Goal: Use online tool/utility: Utilize a website feature to perform a specific function

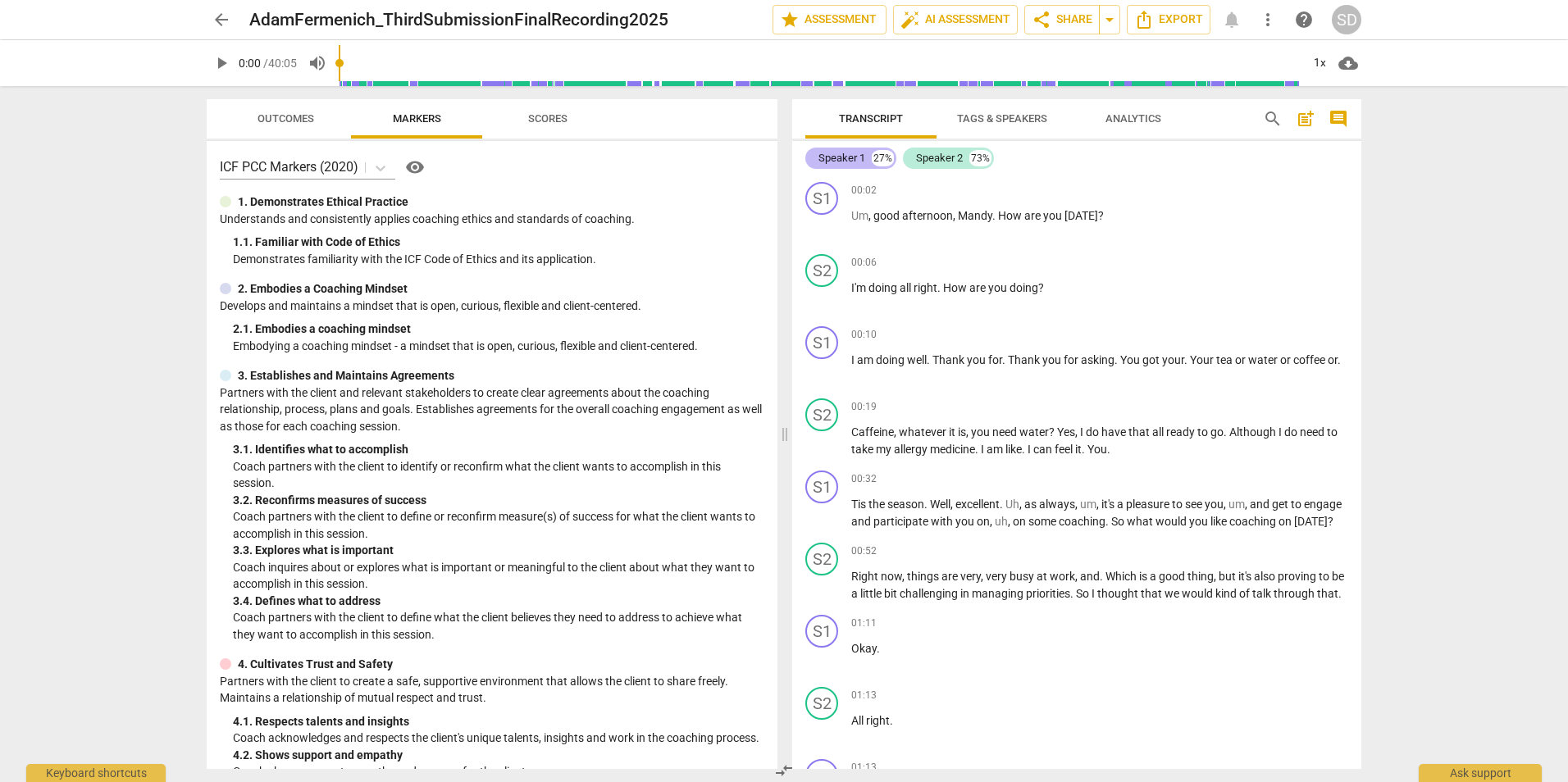
click at [849, 162] on div "Speaker 1" at bounding box center [842, 158] width 47 height 17
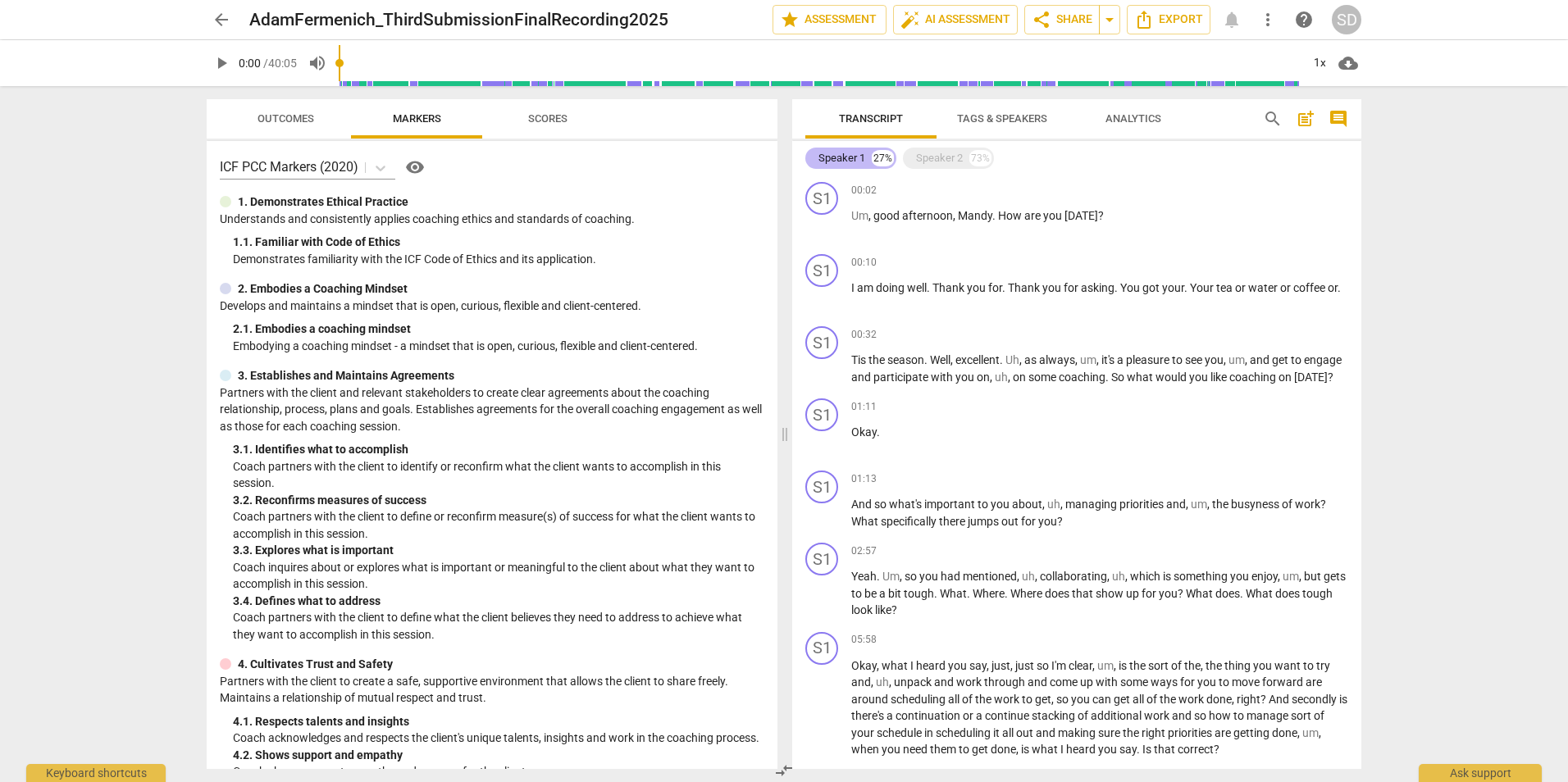
click at [840, 152] on div "Speaker 1" at bounding box center [842, 158] width 47 height 17
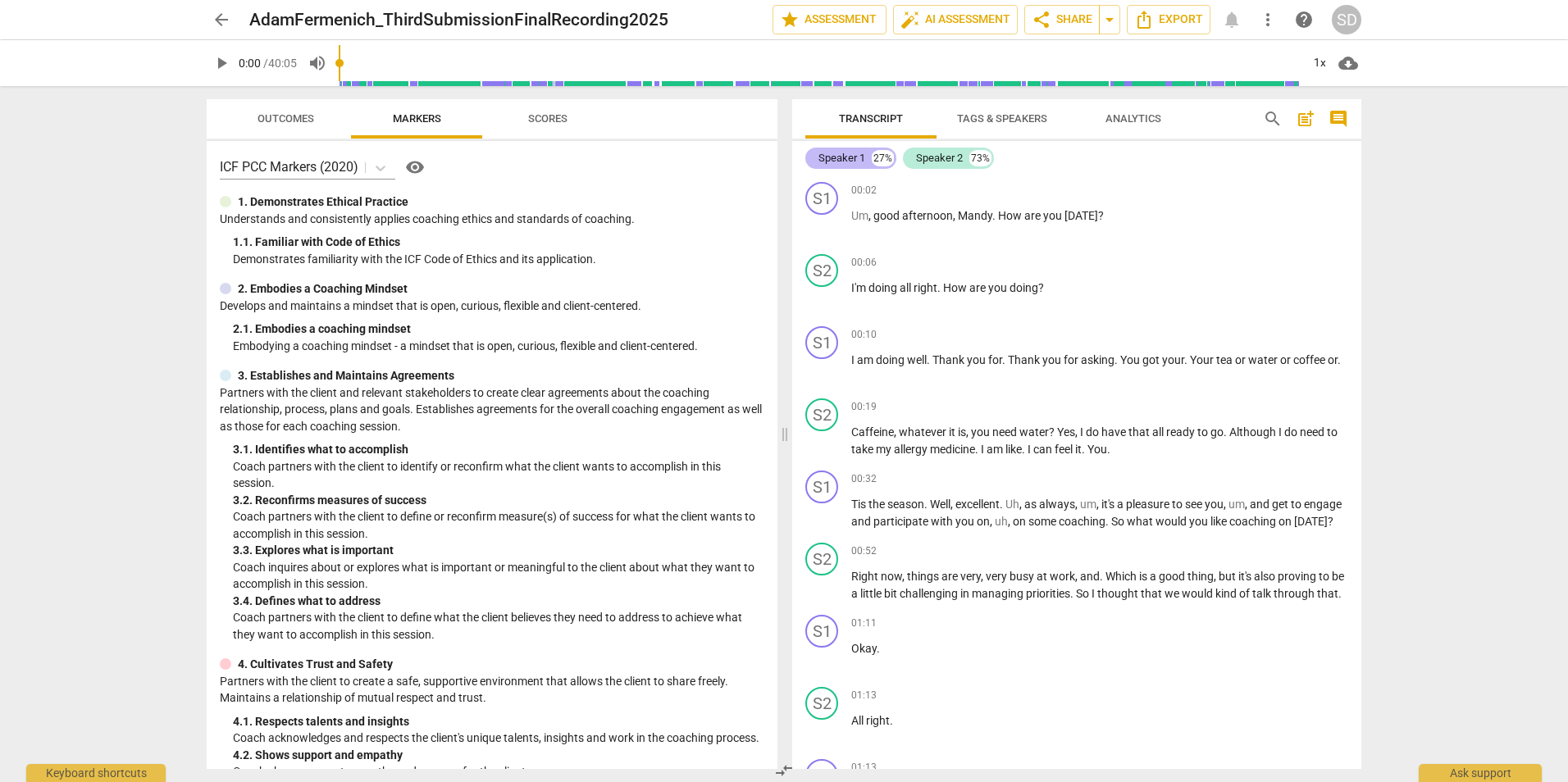
click at [840, 152] on div "Speaker 1" at bounding box center [842, 158] width 47 height 17
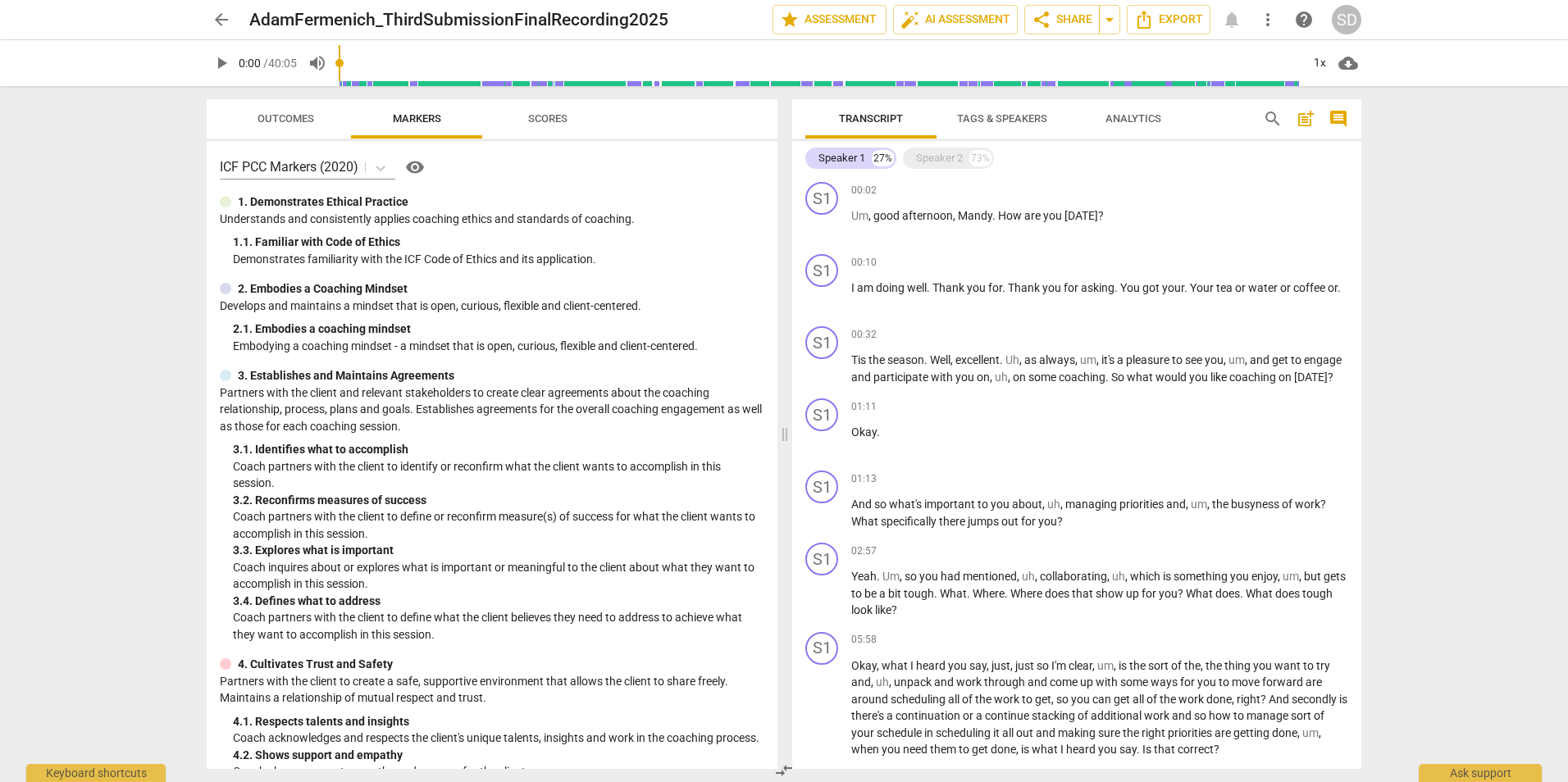
click at [1029, 117] on span "Tags & Speakers" at bounding box center [1002, 118] width 91 height 12
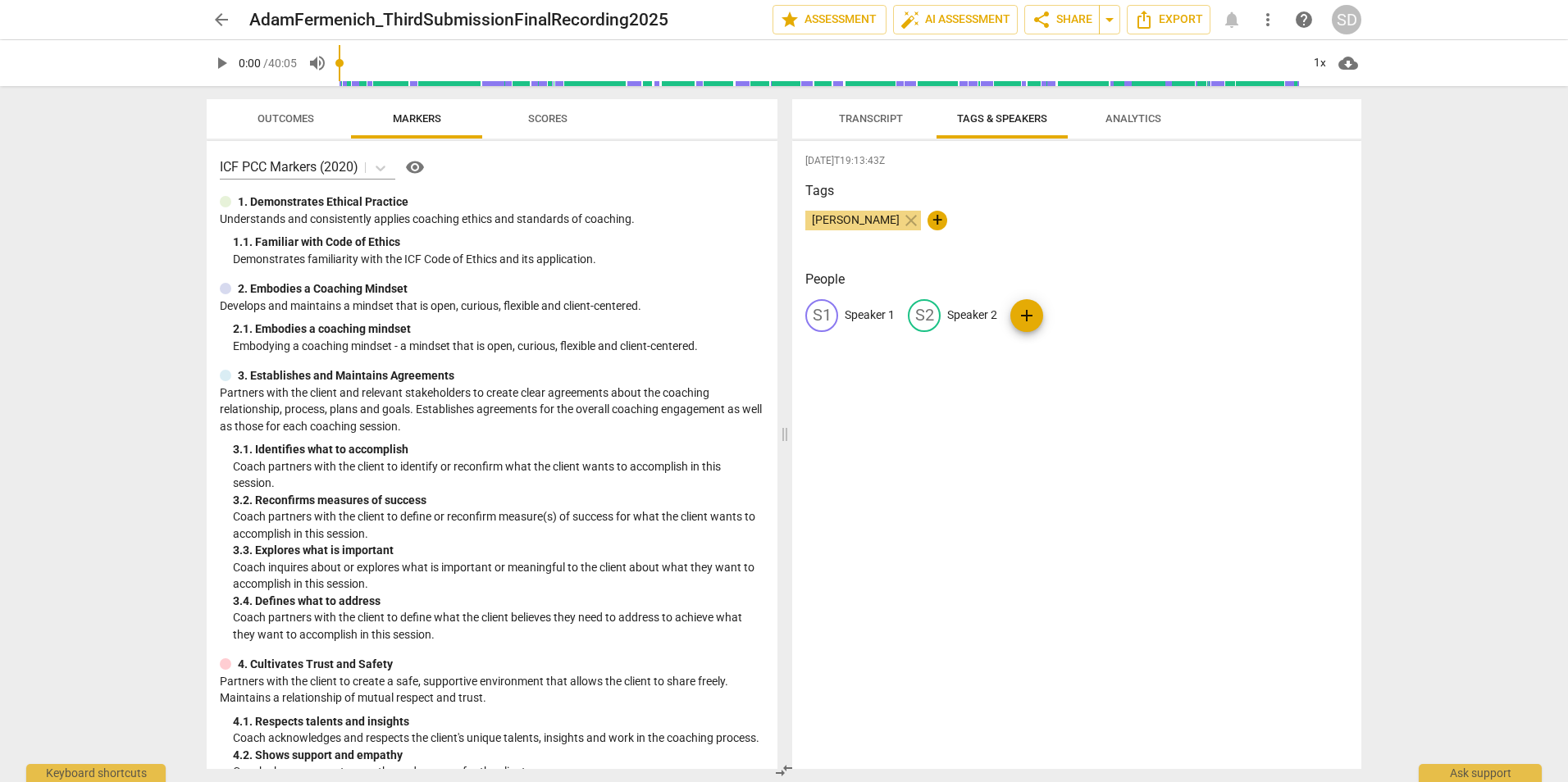
click at [868, 314] on p "Speaker 1" at bounding box center [869, 315] width 50 height 17
type input "Coach"
click at [1073, 318] on p "Speaker 2" at bounding box center [1078, 315] width 50 height 17
type input "*"
click at [1020, 402] on div "[DATE]T19:13:43Z Tags [PERSON_NAME] close + People CO Coach edit * delete add" at bounding box center [1077, 455] width 569 height 628
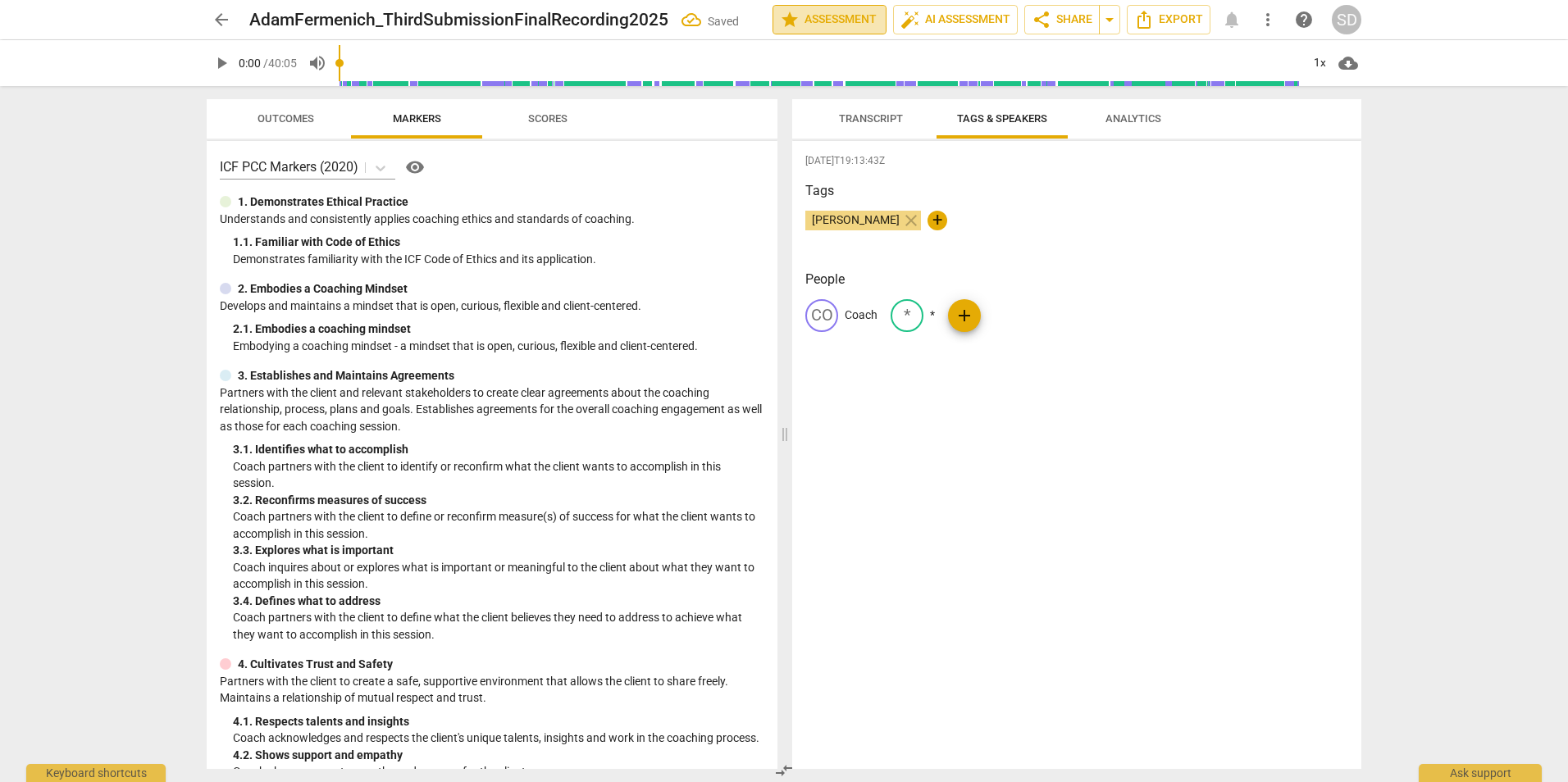
click at [836, 15] on span "star Assessment" at bounding box center [830, 19] width 99 height 20
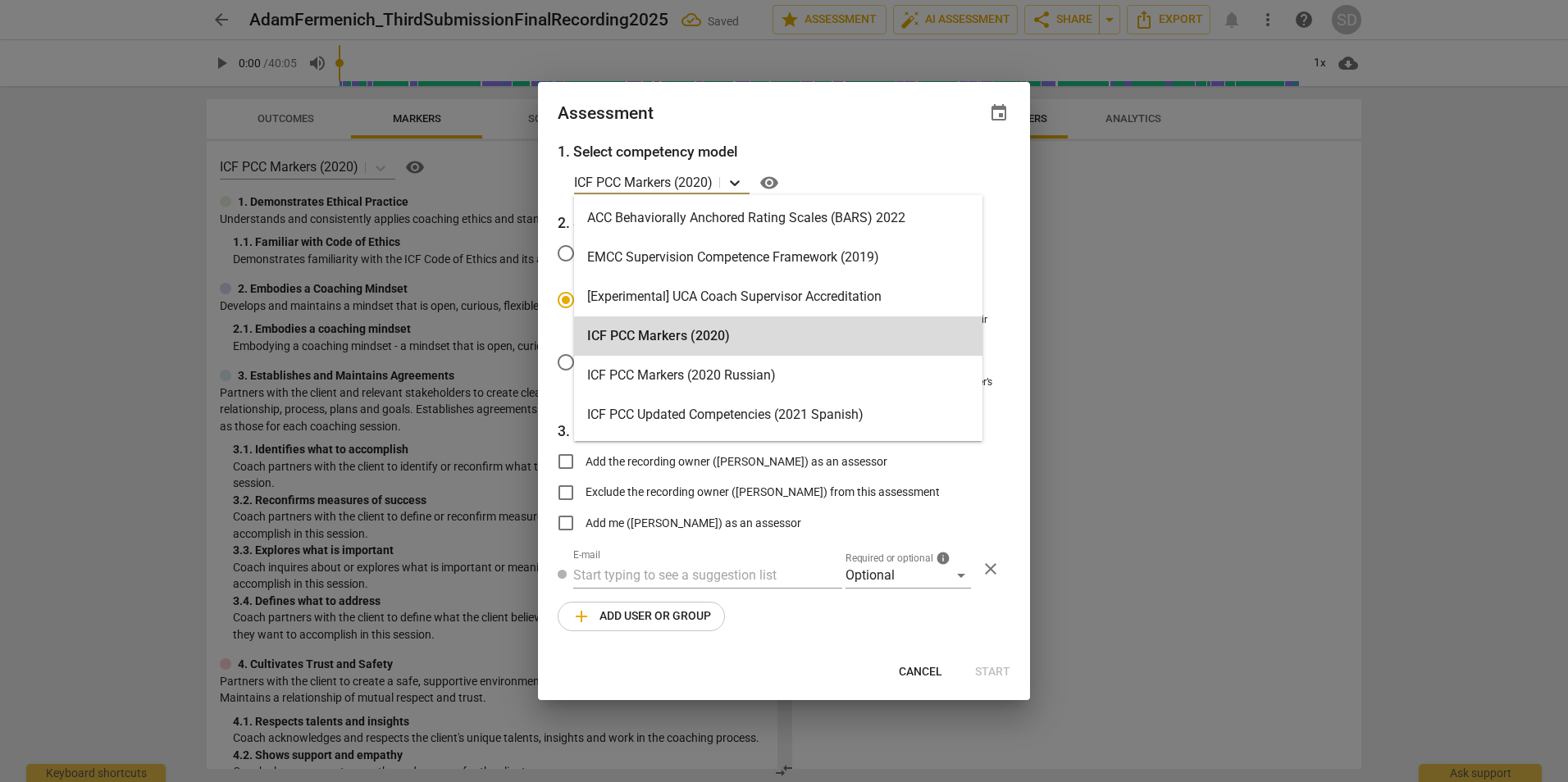
click at [739, 182] on icon at bounding box center [734, 183] width 10 height 6
click at [738, 183] on icon at bounding box center [734, 183] width 10 height 6
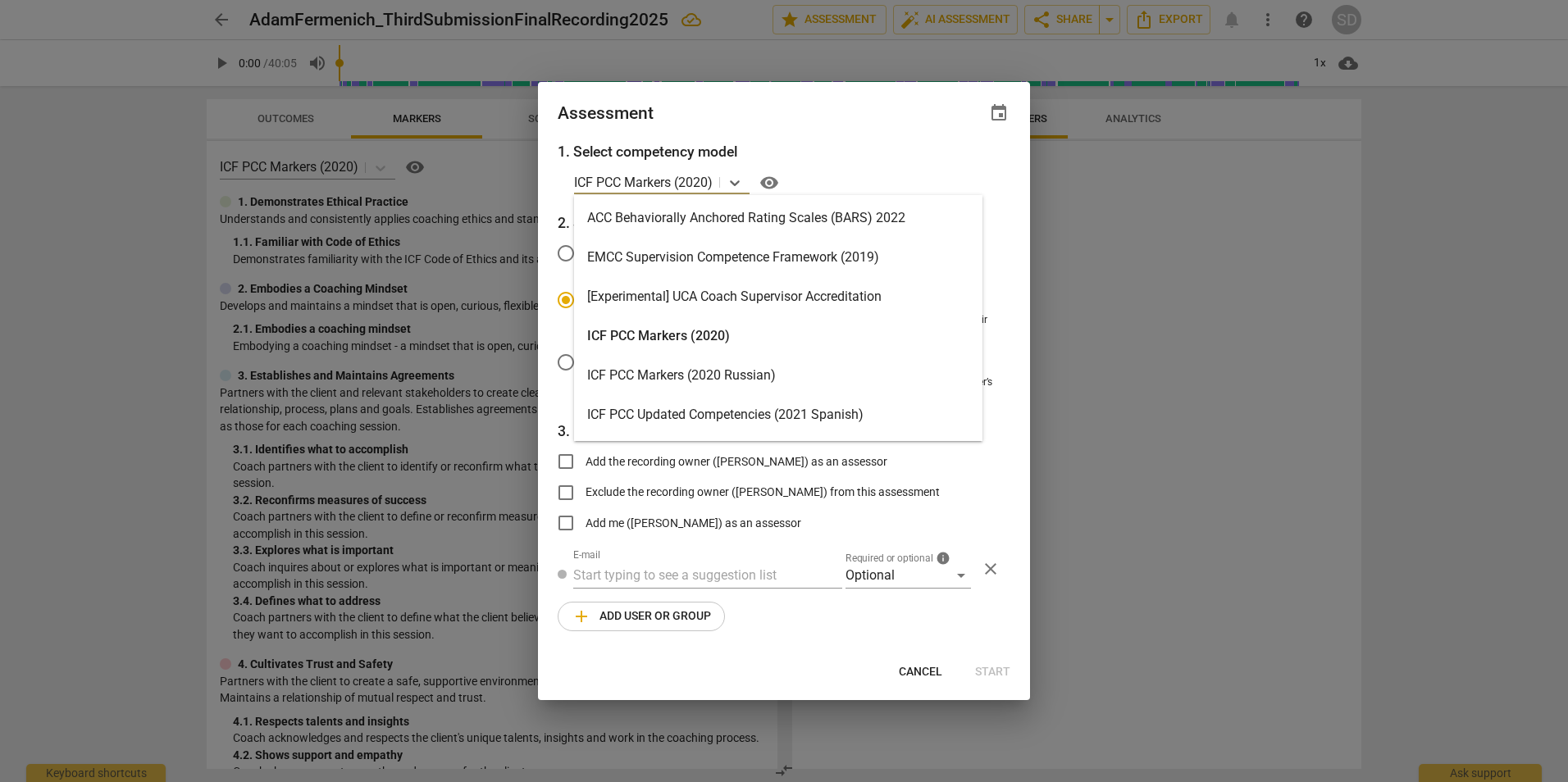
click at [692, 337] on div "ICF PCC Markers (2020)" at bounding box center [777, 335] width 408 height 39
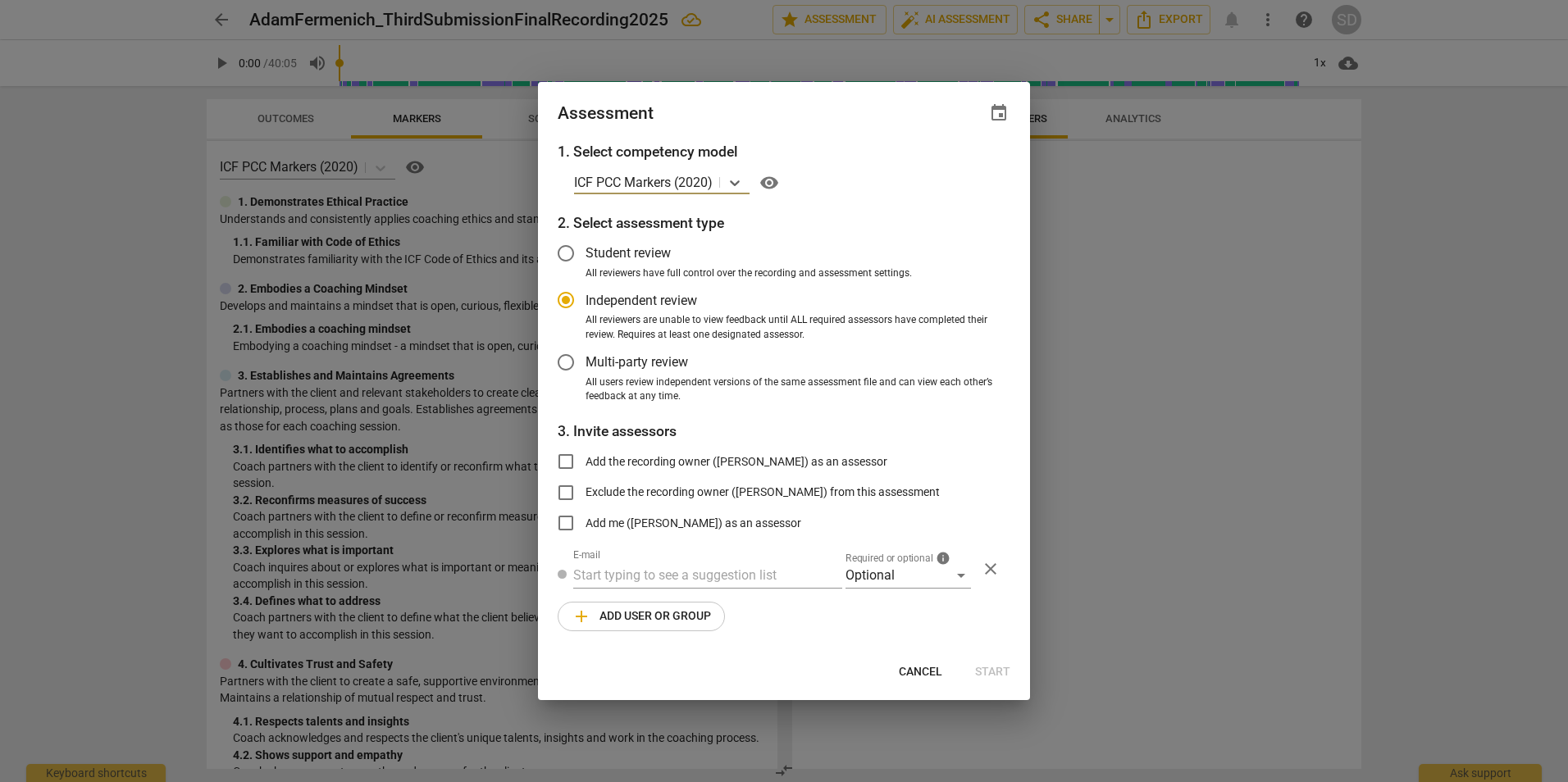
radio input "false"
click at [569, 461] on input "Add the recording owner ([PERSON_NAME]) as an assessor" at bounding box center [565, 462] width 39 height 39
checkbox input "true"
click at [992, 674] on span "Start" at bounding box center [993, 672] width 35 height 17
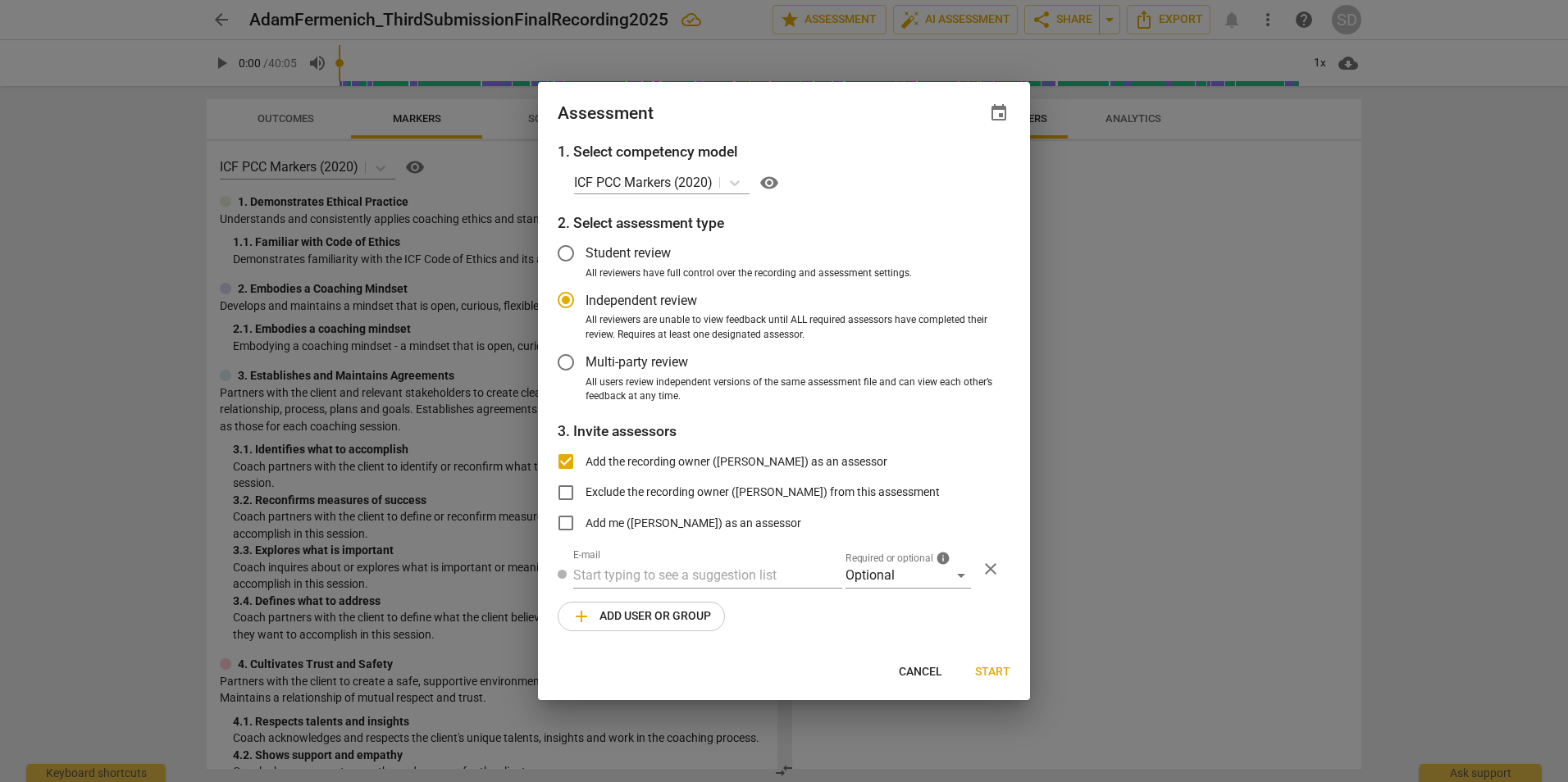
radio input "false"
type input "[PERSON_NAME] <[EMAIL_ADDRESS][DOMAIN_NAME]>"
